Goal: Find specific page/section: Find specific page/section

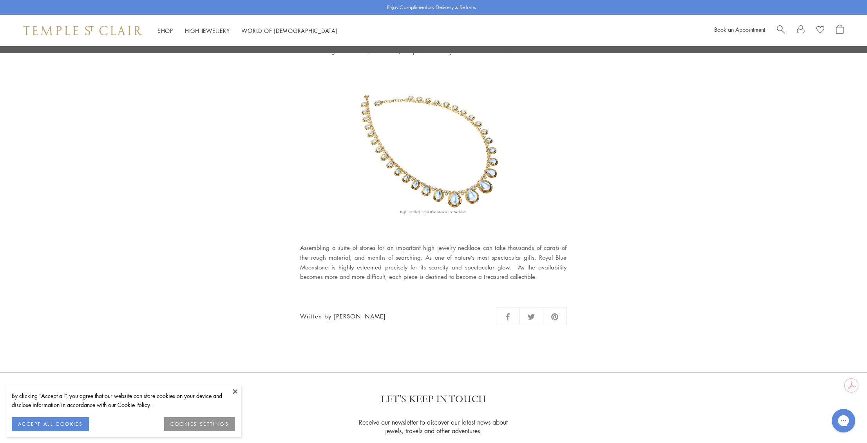
scroll to position [980, 0]
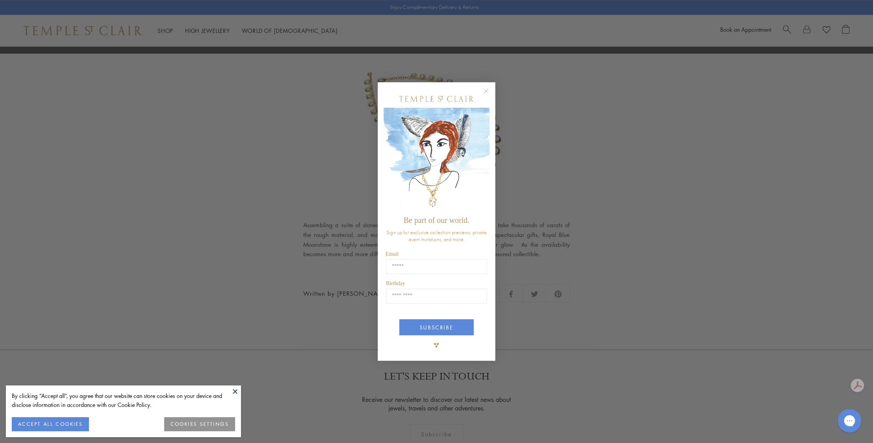
click at [488, 90] on circle "Close dialog" at bounding box center [486, 90] width 9 height 9
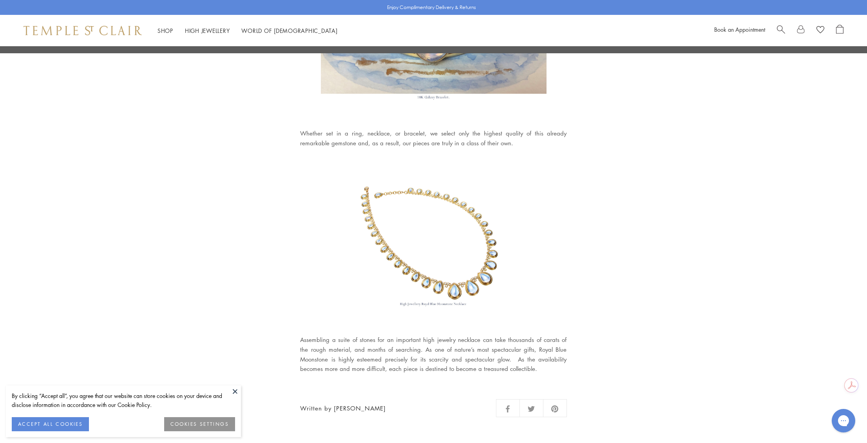
scroll to position [862, 0]
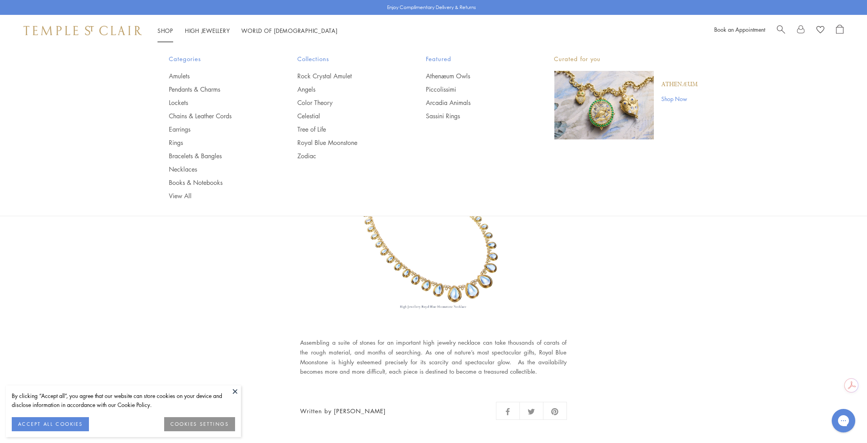
click at [161, 29] on link "Shop Shop" at bounding box center [166, 31] width 16 height 8
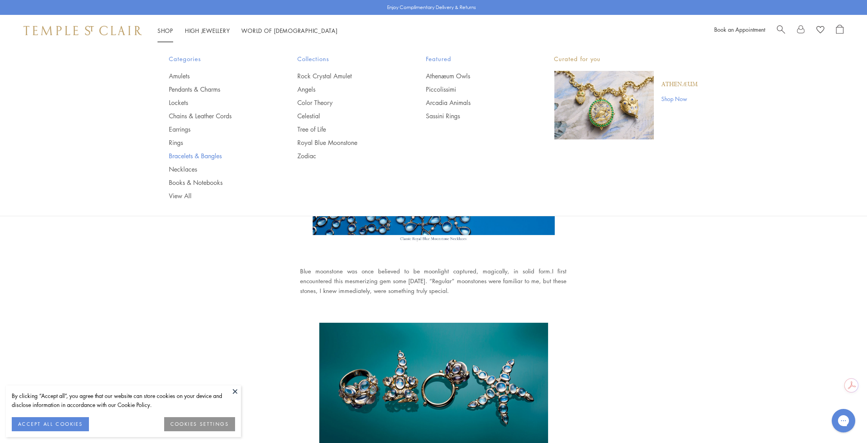
click at [188, 156] on link "Bracelets & Bangles" at bounding box center [217, 156] width 97 height 9
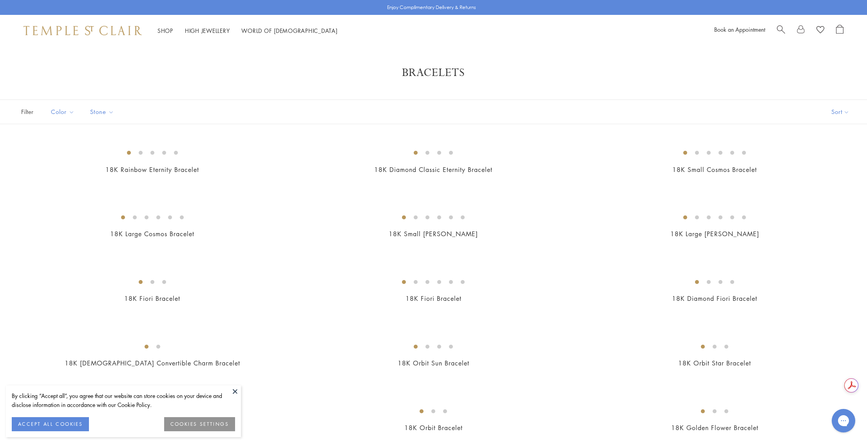
click at [779, 27] on span "Search" at bounding box center [781, 29] width 8 height 8
click at [787, 26] on span "Search" at bounding box center [787, 29] width 8 height 8
click at [787, 26] on div at bounding box center [810, 31] width 67 height 12
click at [781, 29] on span "Search" at bounding box center [781, 29] width 8 height 8
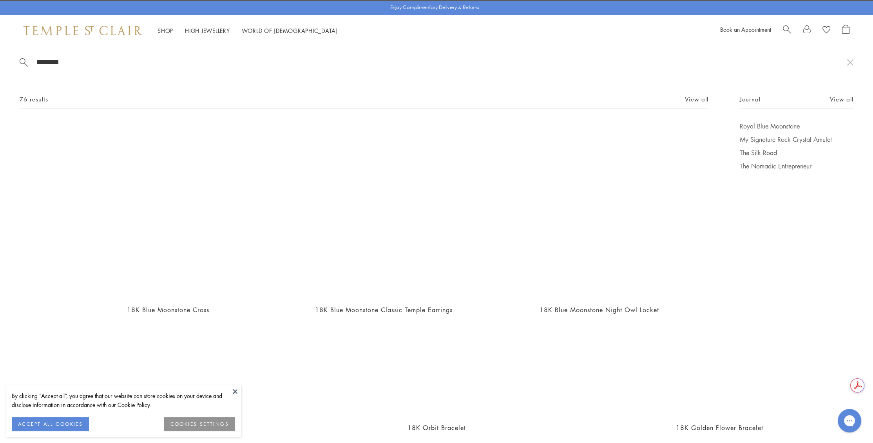
type input "*********"
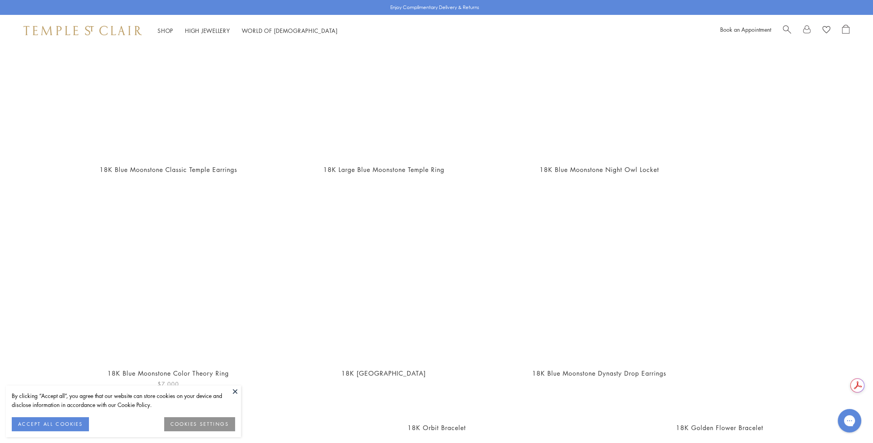
scroll to position [261, 0]
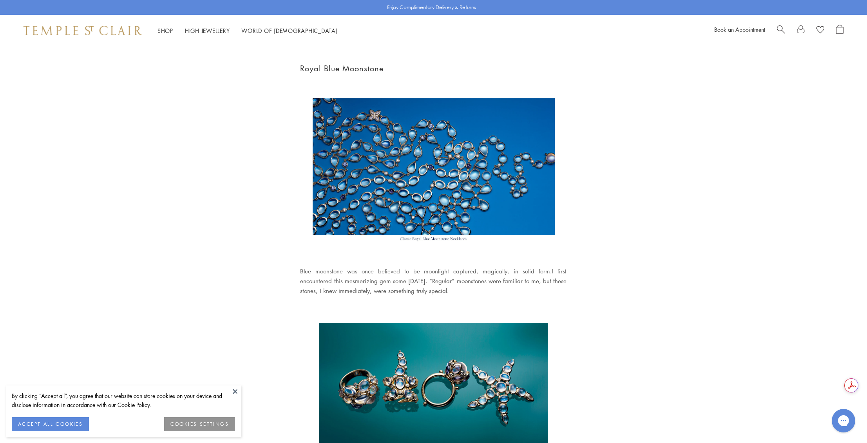
scroll to position [862, 0]
